Goal: Find specific page/section: Locate item on page

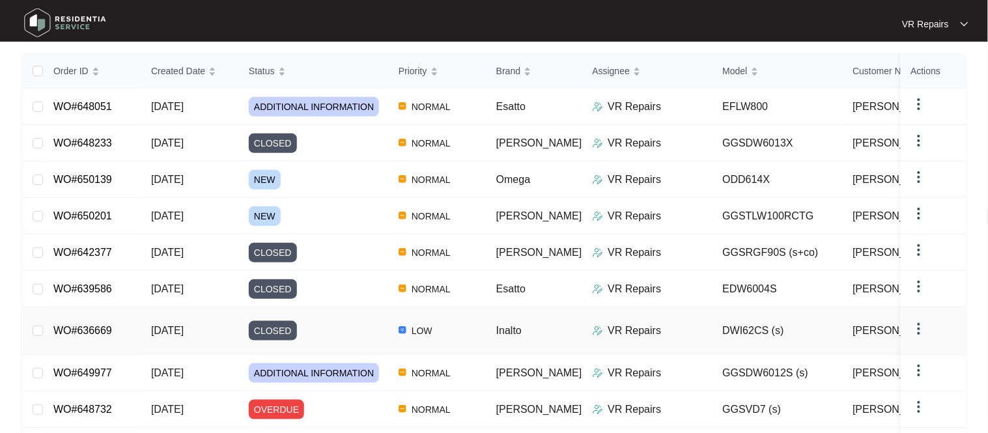
scroll to position [151, 0]
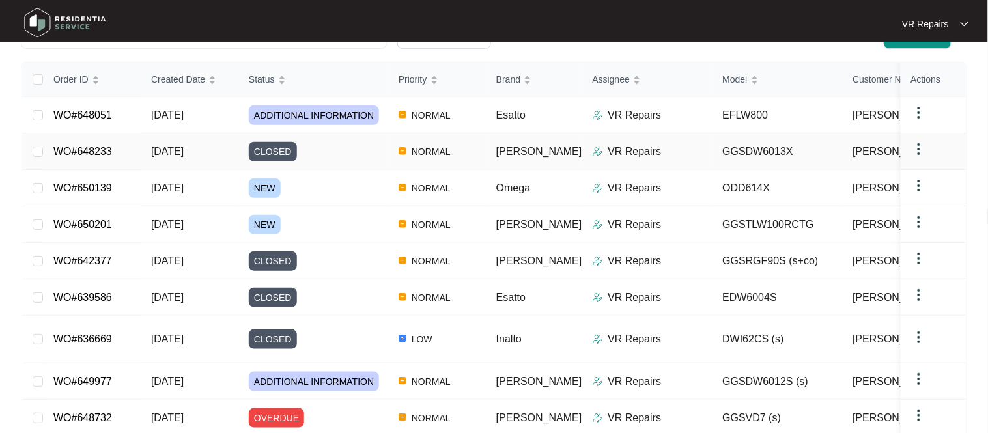
click at [105, 154] on link "WO#648233" at bounding box center [82, 151] width 59 height 11
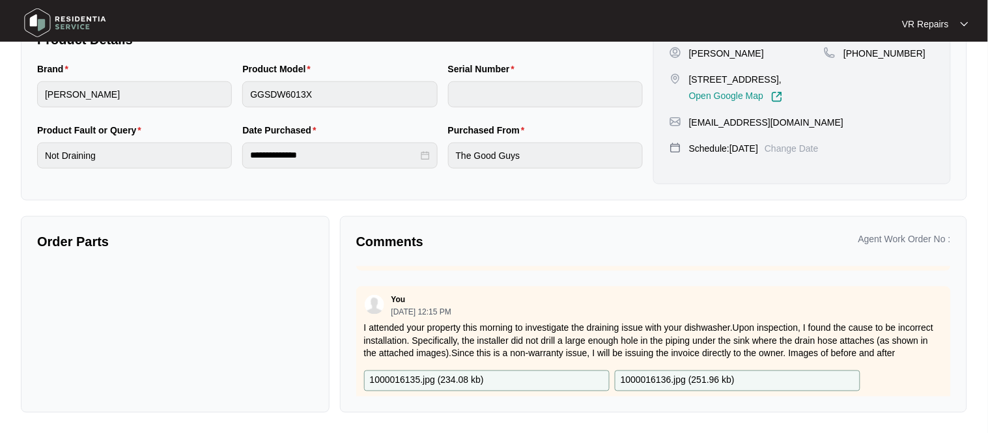
scroll to position [132, 0]
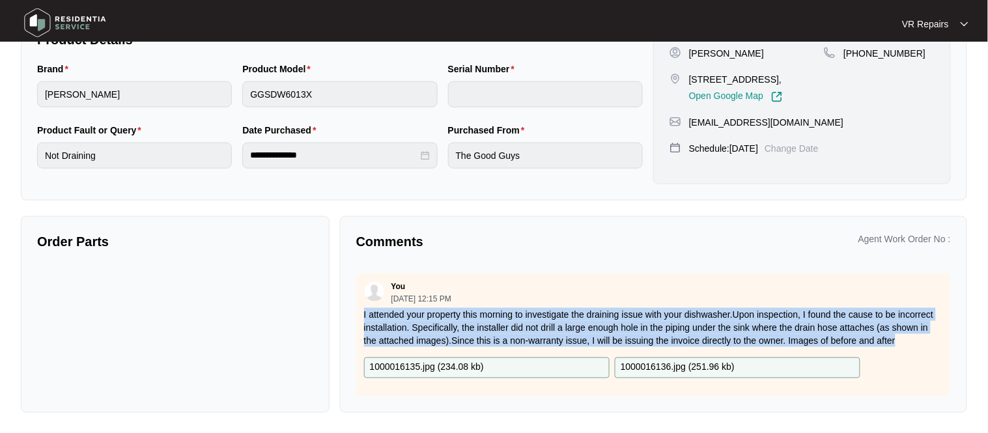
drag, startPoint x: 363, startPoint y: 300, endPoint x: 487, endPoint y: 340, distance: 130.0
click at [487, 340] on p "I attended your property this morning to investigate the draining issue with yo…" at bounding box center [653, 327] width 579 height 39
copy p "I attended your property this morning to investigate the draining issue with yo…"
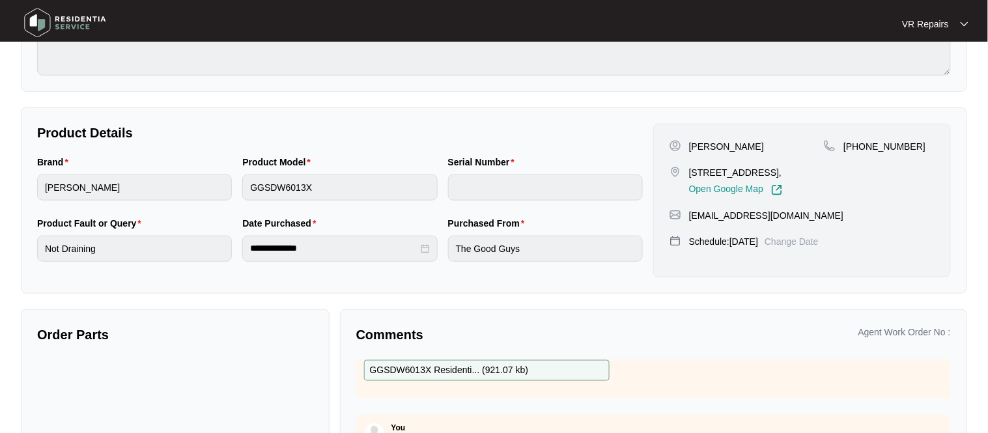
scroll to position [191, 0]
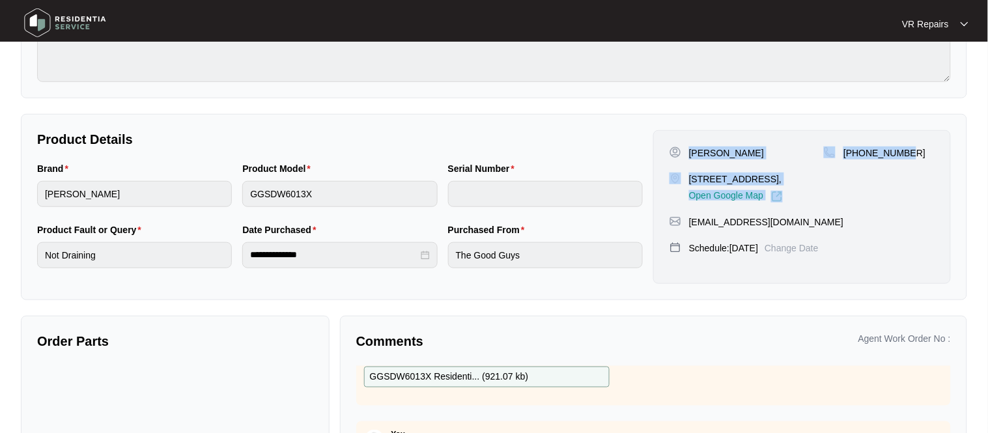
drag, startPoint x: 690, startPoint y: 154, endPoint x: 918, endPoint y: 150, distance: 228.0
click at [918, 150] on div "[PERSON_NAME] [STREET_ADDRESS], Open Google Map [PHONE_NUMBER]" at bounding box center [802, 175] width 265 height 56
copy div "[PERSON_NAME] [STREET_ADDRESS], Open Google Map [PHONE_NUMBER]"
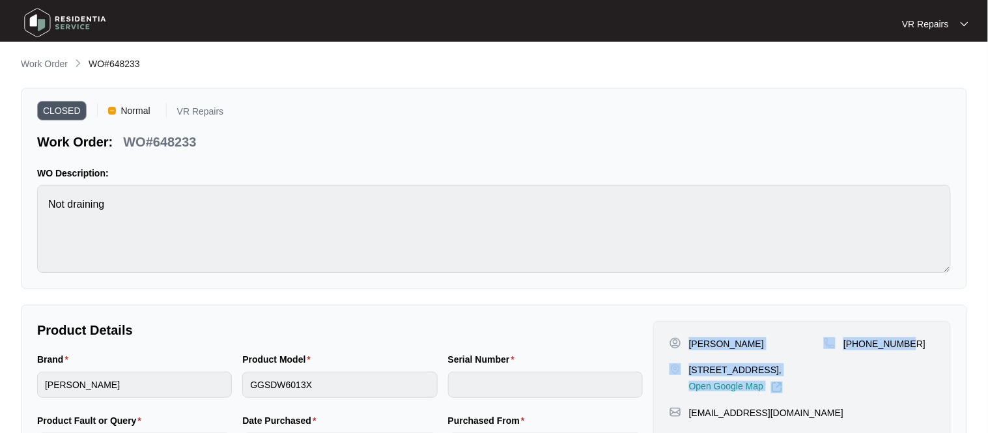
scroll to position [0, 0]
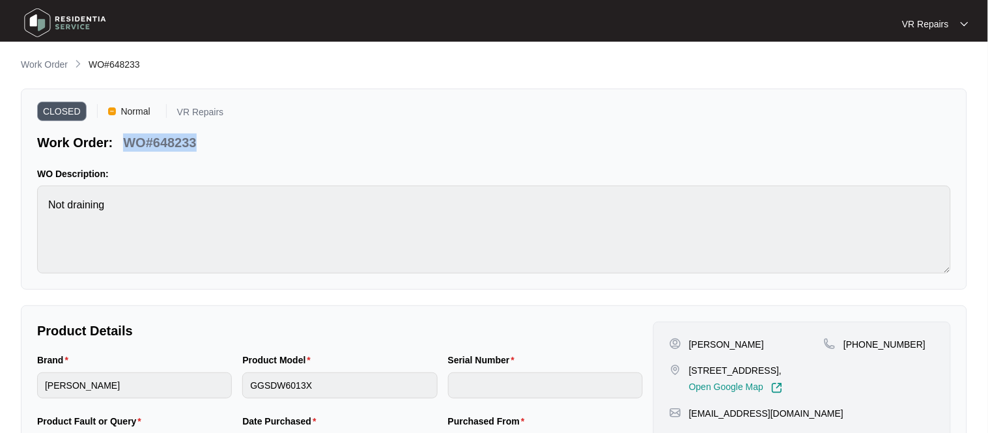
drag, startPoint x: 195, startPoint y: 141, endPoint x: 128, endPoint y: 150, distance: 68.3
click at [128, 150] on p "WO#648233" at bounding box center [159, 143] width 73 height 18
copy p "WO#648233"
